Goal: Task Accomplishment & Management: Use online tool/utility

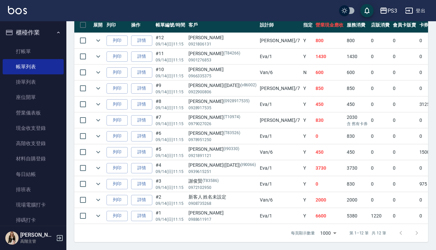
scroll to position [193, 0]
click at [98, 199] on icon "expand row" at bounding box center [98, 200] width 4 height 2
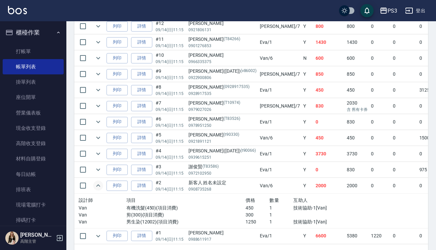
scroll to position [195, 0]
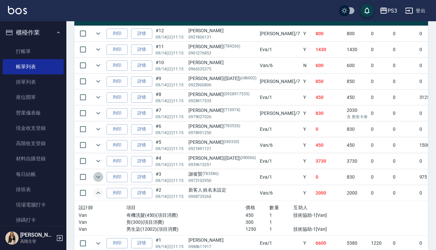
click at [99, 176] on icon "expand row" at bounding box center [98, 177] width 8 height 8
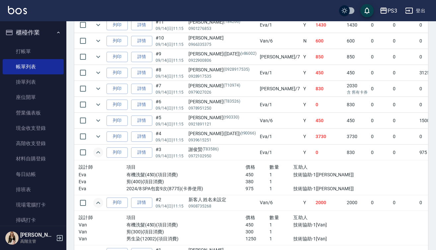
scroll to position [211, 0]
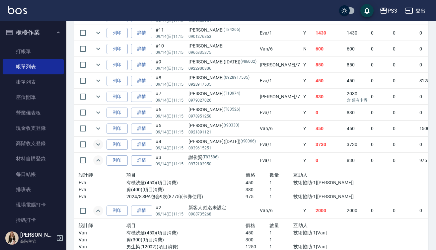
click at [99, 143] on icon "expand row" at bounding box center [98, 144] width 8 height 8
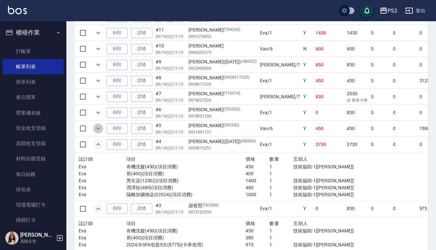
click at [98, 127] on icon "expand row" at bounding box center [98, 128] width 8 height 8
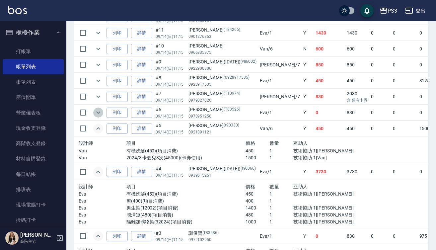
click at [97, 110] on icon "expand row" at bounding box center [98, 113] width 8 height 8
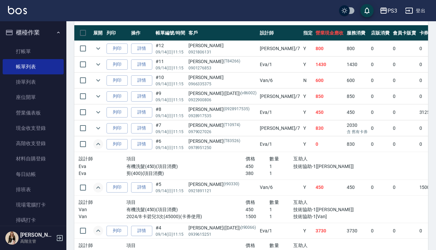
scroll to position [177, 0]
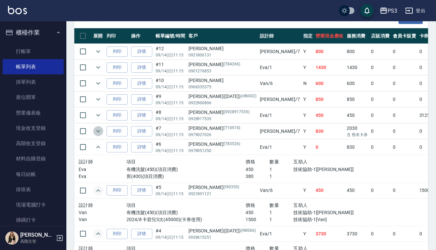
click at [99, 129] on icon "expand row" at bounding box center [98, 131] width 8 height 8
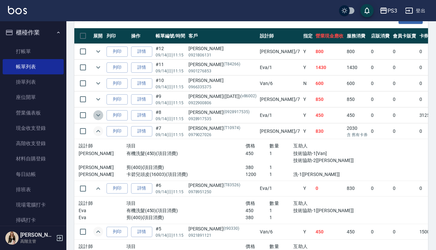
click at [96, 118] on icon "expand row" at bounding box center [98, 115] width 8 height 8
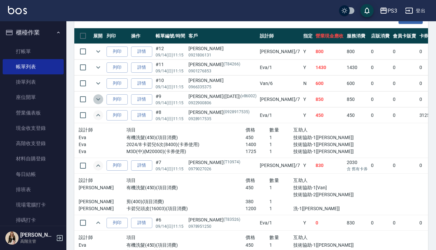
click at [96, 98] on icon "expand row" at bounding box center [98, 99] width 8 height 8
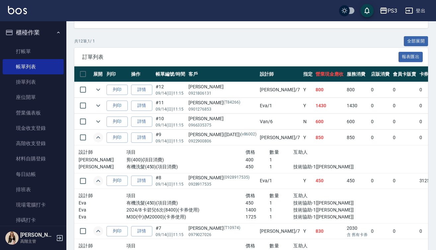
scroll to position [130, 0]
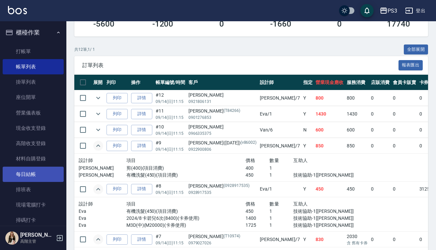
click at [29, 173] on link "每日結帳" at bounding box center [33, 174] width 61 height 15
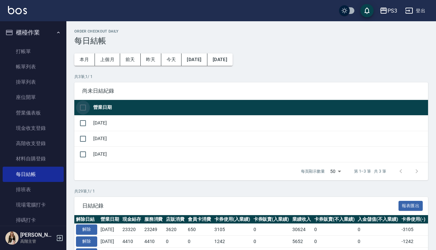
click at [85, 103] on input "checkbox" at bounding box center [83, 108] width 14 height 14
checkbox input "true"
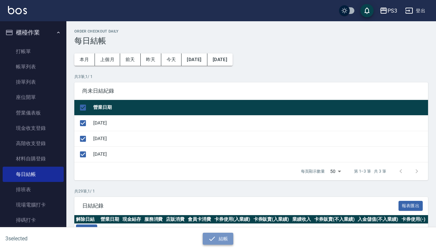
click at [213, 241] on icon "button" at bounding box center [212, 239] width 8 height 8
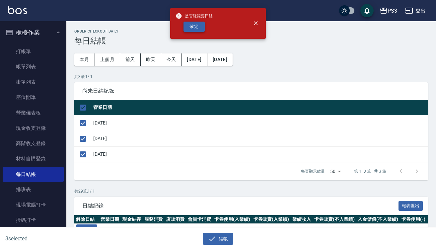
click at [198, 31] on button "確定" at bounding box center [194, 27] width 21 height 10
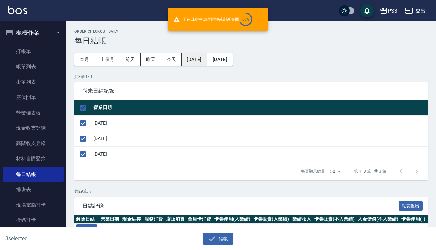
checkbox input "false"
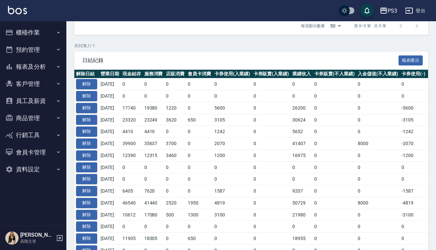
scroll to position [101, 0]
